Goal: Information Seeking & Learning: Learn about a topic

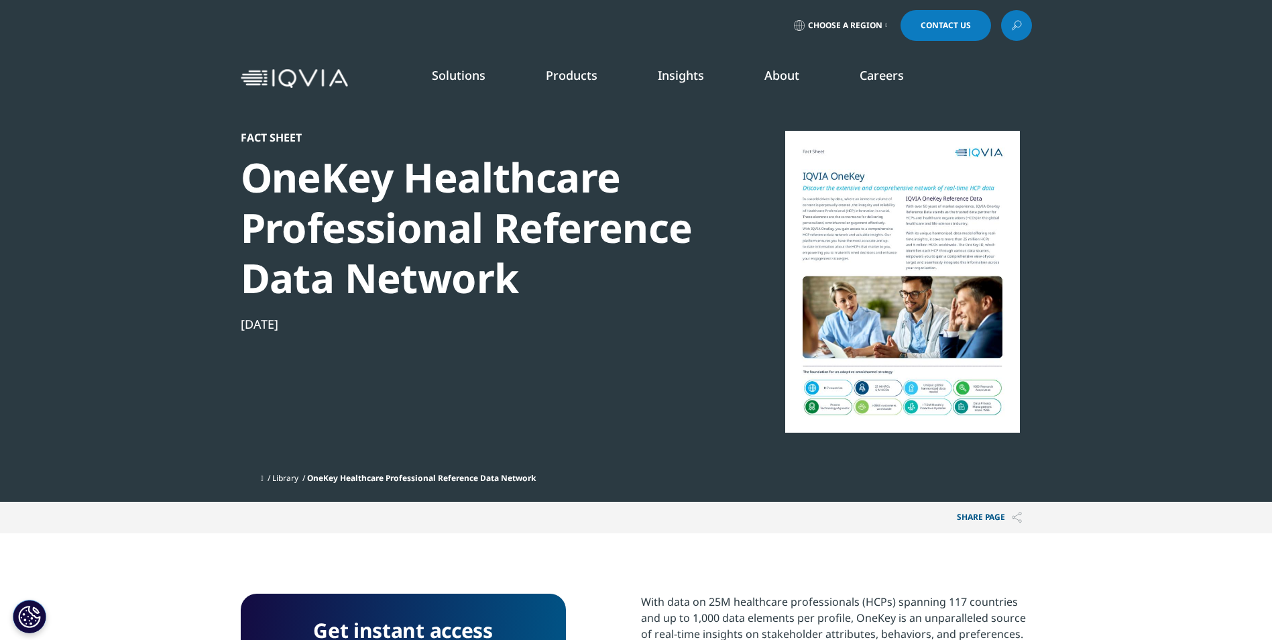
click at [1011, 24] on icon at bounding box center [1016, 25] width 11 height 17
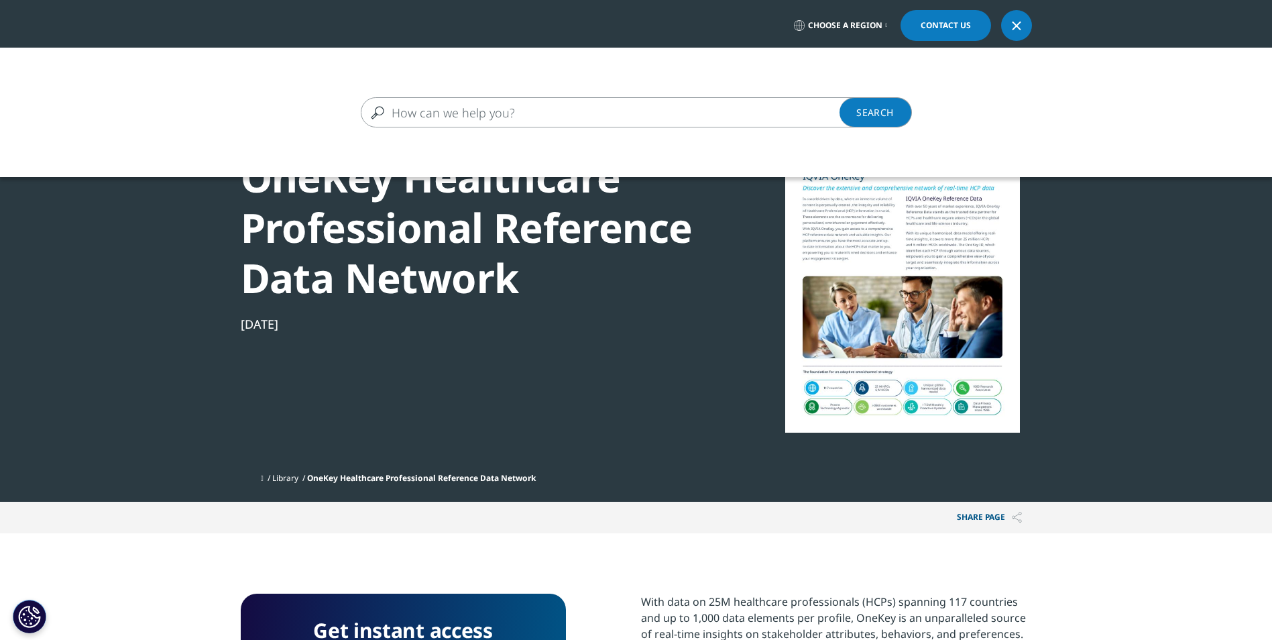
click at [675, 116] on input "Search" at bounding box center [617, 112] width 512 height 30
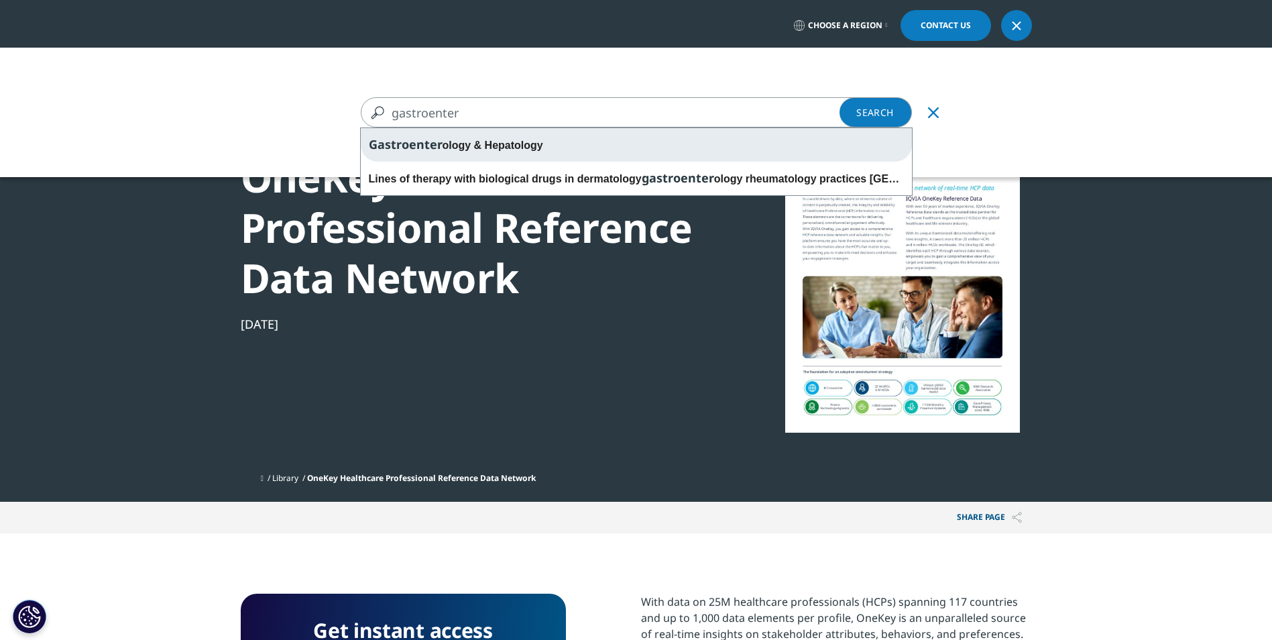
click at [587, 142] on div "Gastroenter ology & Hepatology" at bounding box center [636, 145] width 551 height 34
type input "Gastroenterology & Hepatology"
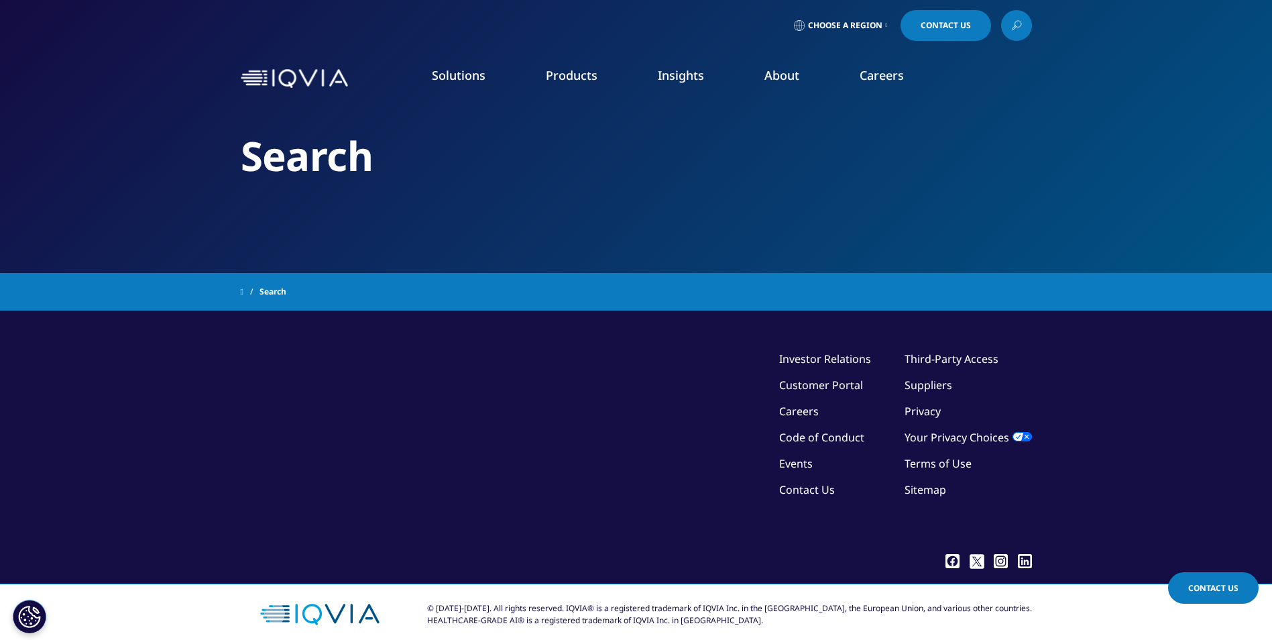
type input "Gastroenterology & Hepatology"
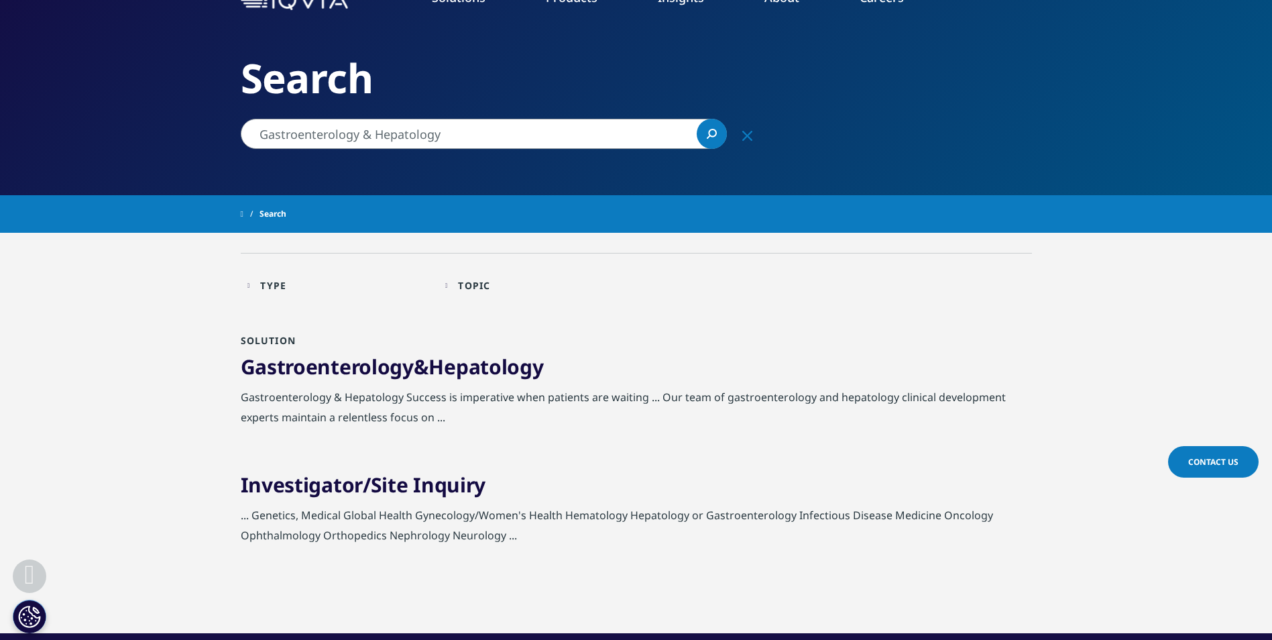
scroll to position [268, 0]
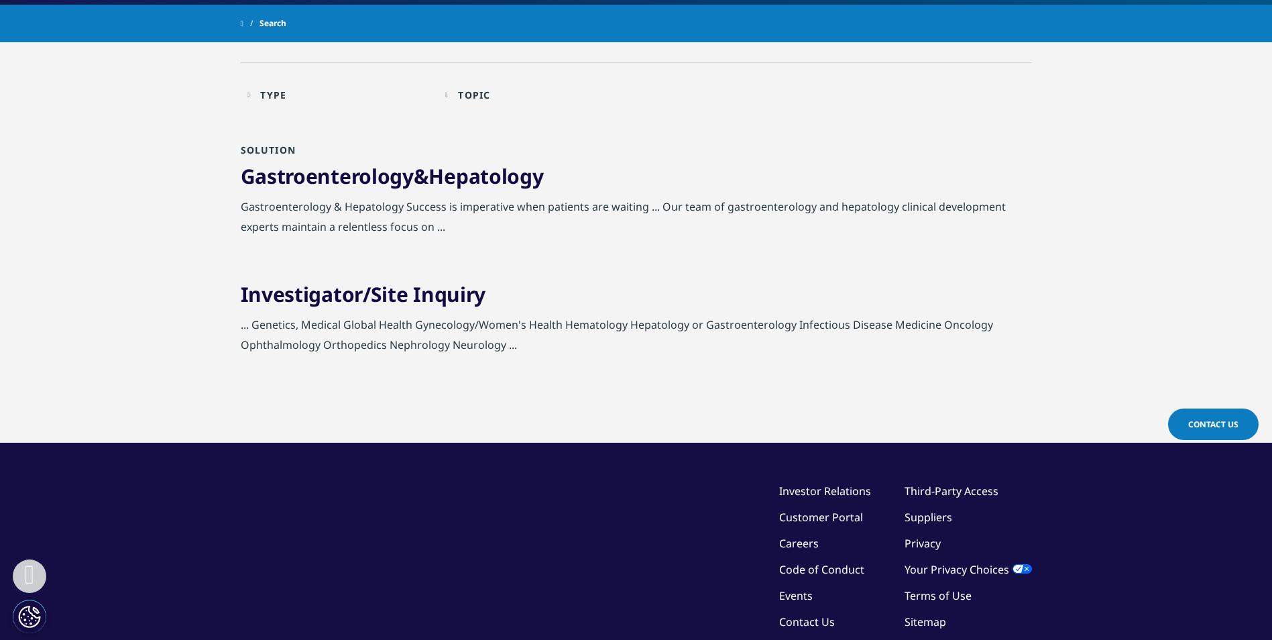
click at [433, 176] on link "Gastroenterology & Hepatology" at bounding box center [392, 175] width 303 height 27
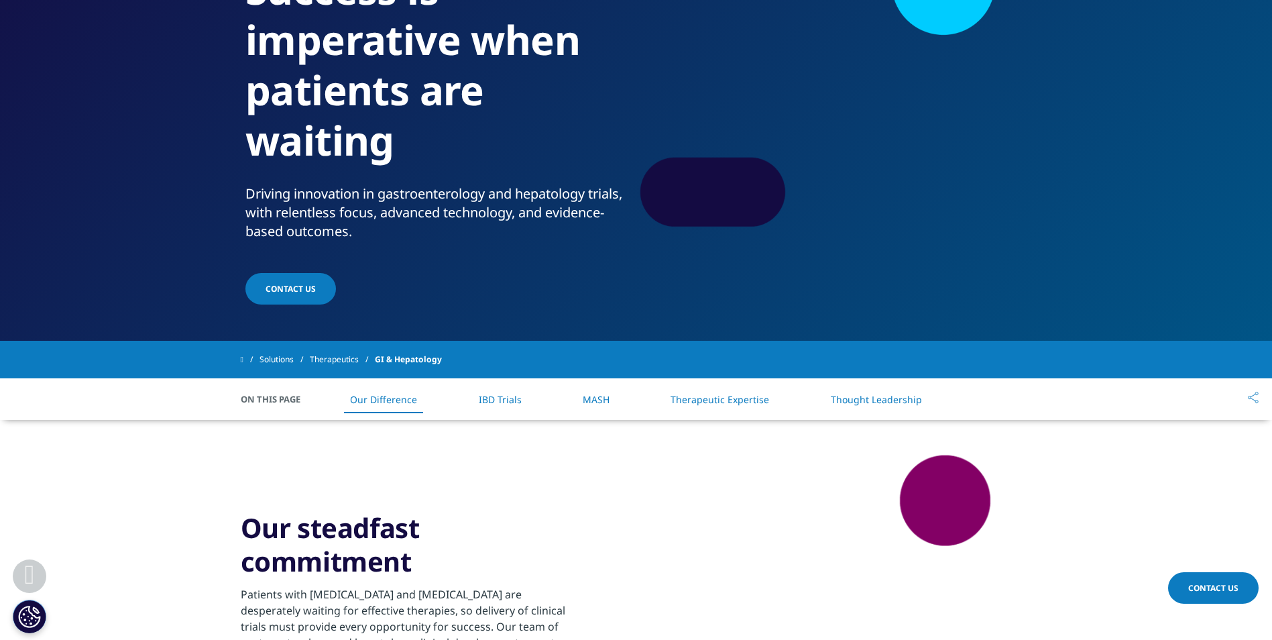
scroll to position [134, 0]
